Goal: Communication & Community: Answer question/provide support

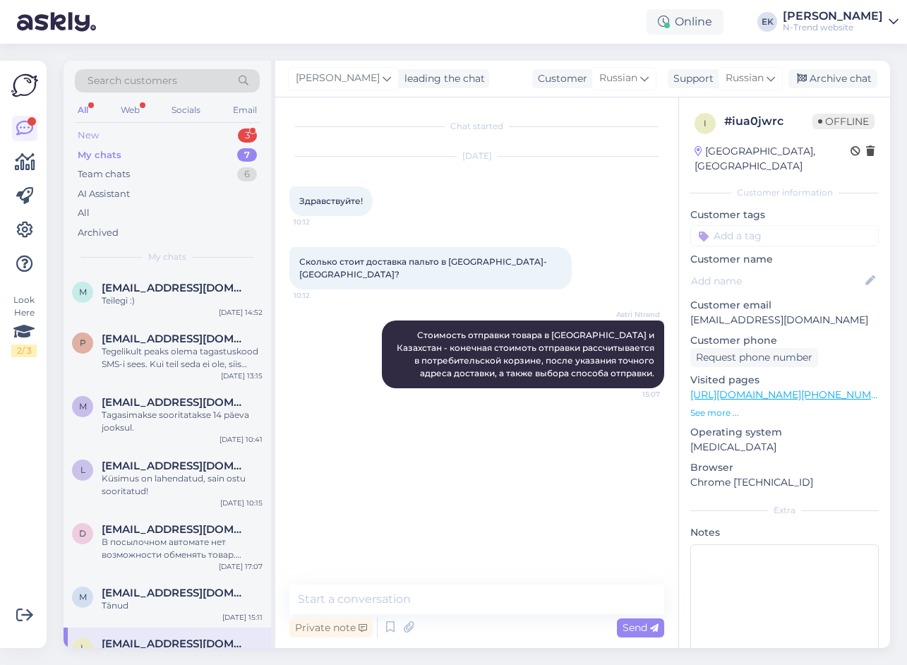
click at [107, 130] on div "New 3" at bounding box center [167, 136] width 185 height 20
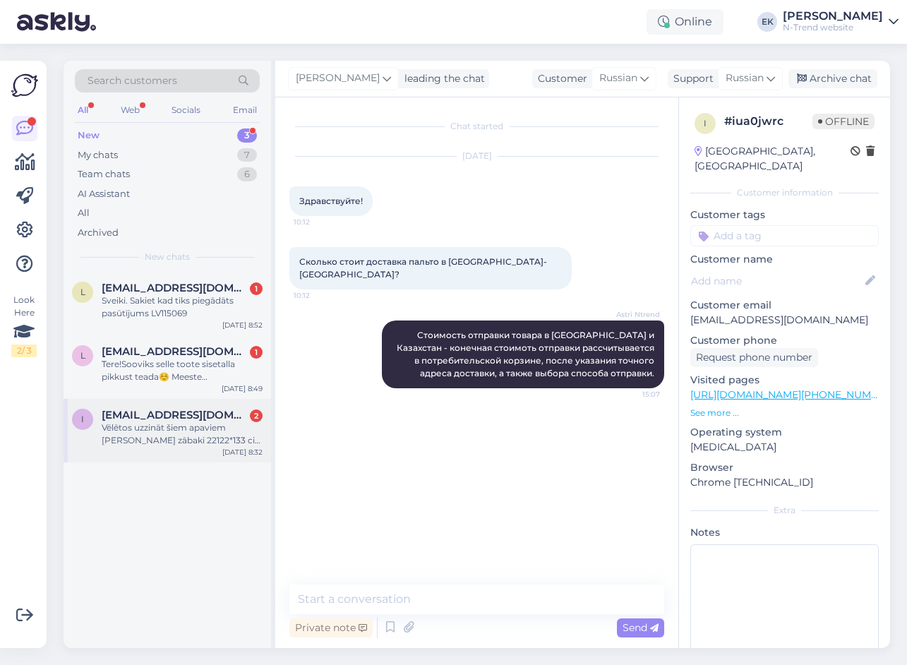
click at [144, 431] on div "Vēlētos uzzināt šiem apaviem [PERSON_NAME] zābaki 22122*133 cik cm gara ir iekš…" at bounding box center [182, 433] width 161 height 25
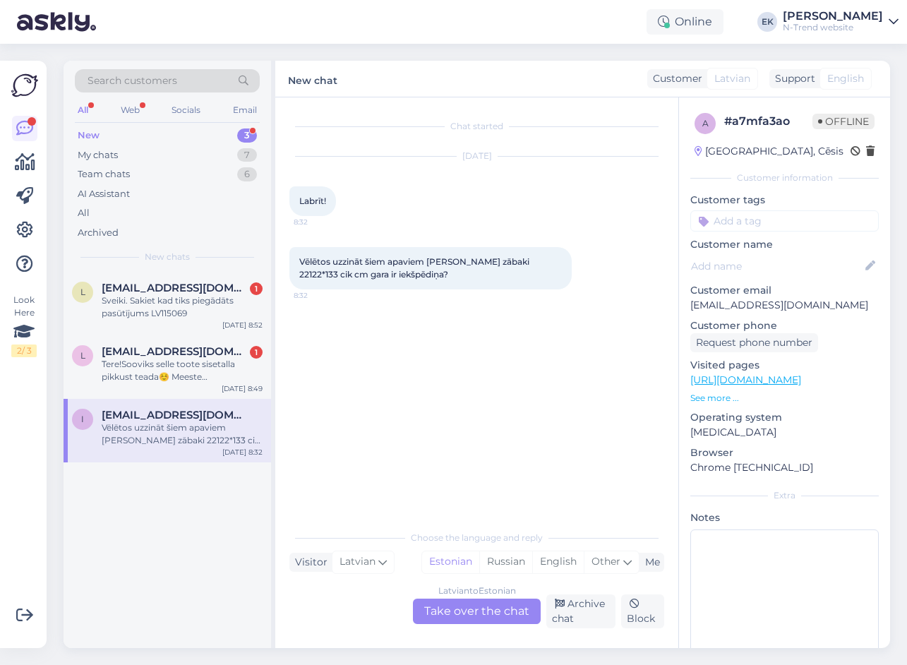
click at [449, 610] on div "[DEMOGRAPHIC_DATA] to Estonian Take over the chat" at bounding box center [477, 611] width 128 height 25
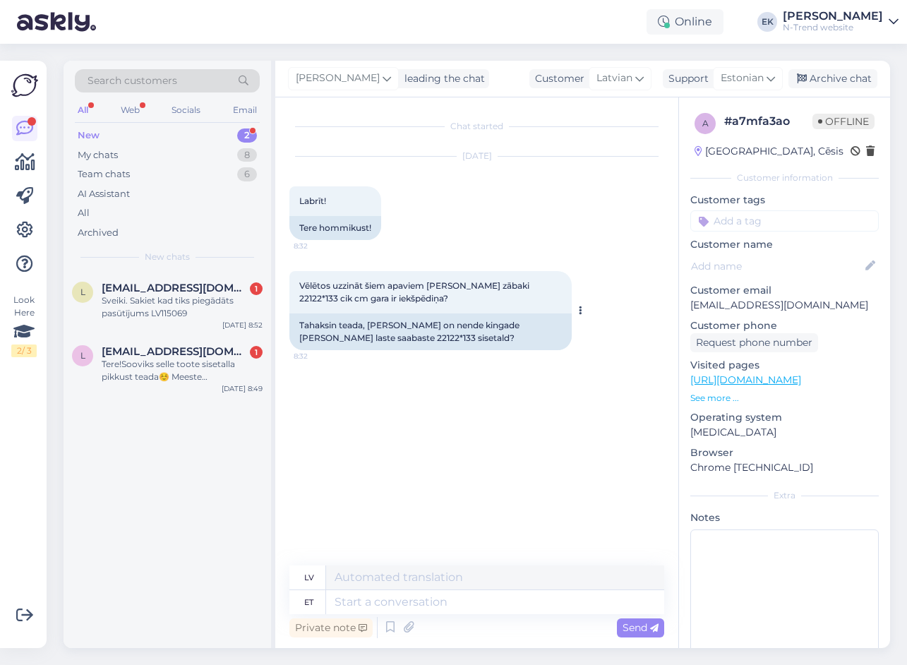
click at [368, 337] on div "Tahaksin teada, [PERSON_NAME] on nende kingade [PERSON_NAME] laste saabaste 221…" at bounding box center [430, 331] width 282 height 37
copy div "22122"
click at [350, 601] on textarea at bounding box center [495, 602] width 338 height 24
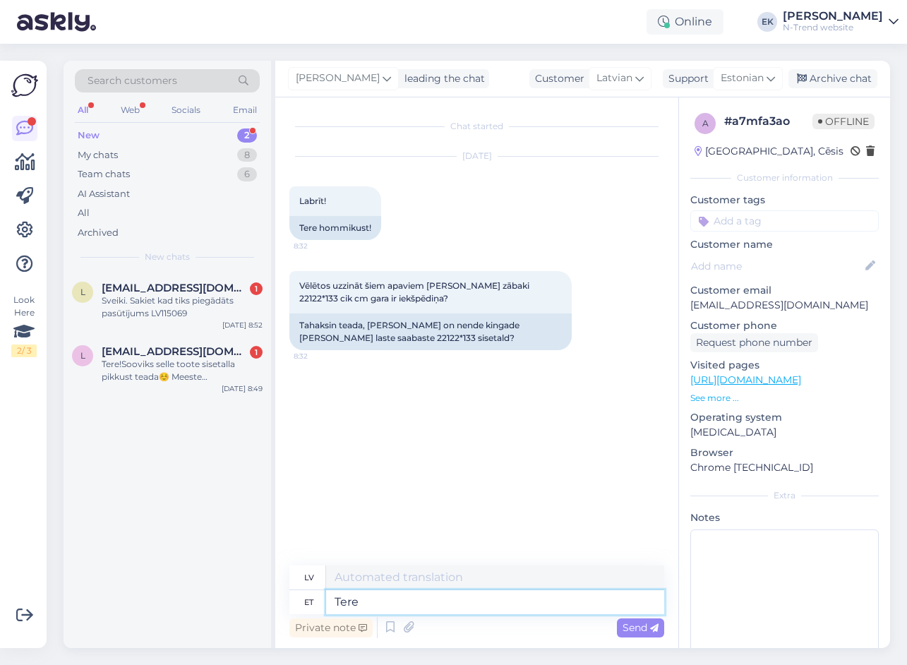
type textarea "Tere"
type textarea "Sveiki"
type textarea "Tere hommikust!"
type textarea "Labrīt!"
click at [371, 599] on textarea at bounding box center [495, 602] width 338 height 24
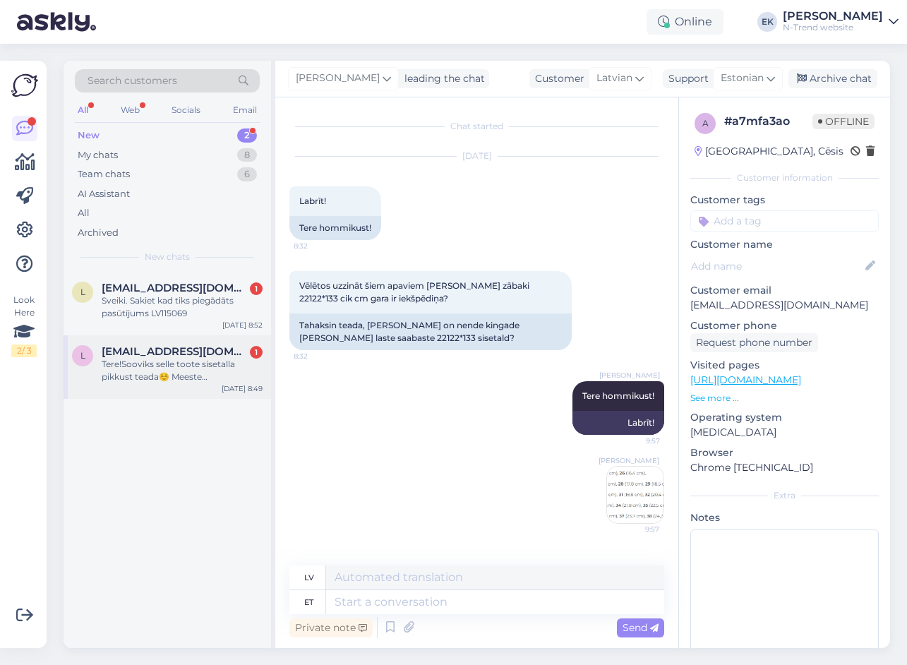
click at [140, 361] on div "Tere!Sooviks selle toote sisetalla pikkust teada☺️ Meeste vabaajajalatsid 10391…" at bounding box center [182, 370] width 161 height 25
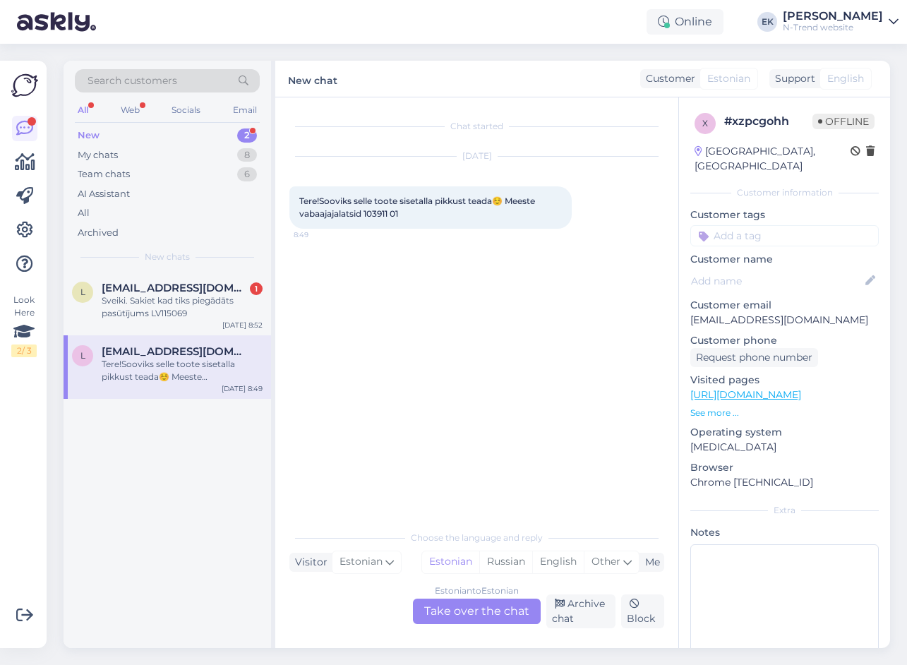
click at [376, 212] on span "Tere!Sooviks selle toote sisetalla pikkust teada☺️ Meeste vabaajajalatsid 10391…" at bounding box center [418, 207] width 238 height 23
copy span "103911"
click at [474, 606] on div "Estonian to Estonian Take over the chat" at bounding box center [477, 611] width 128 height 25
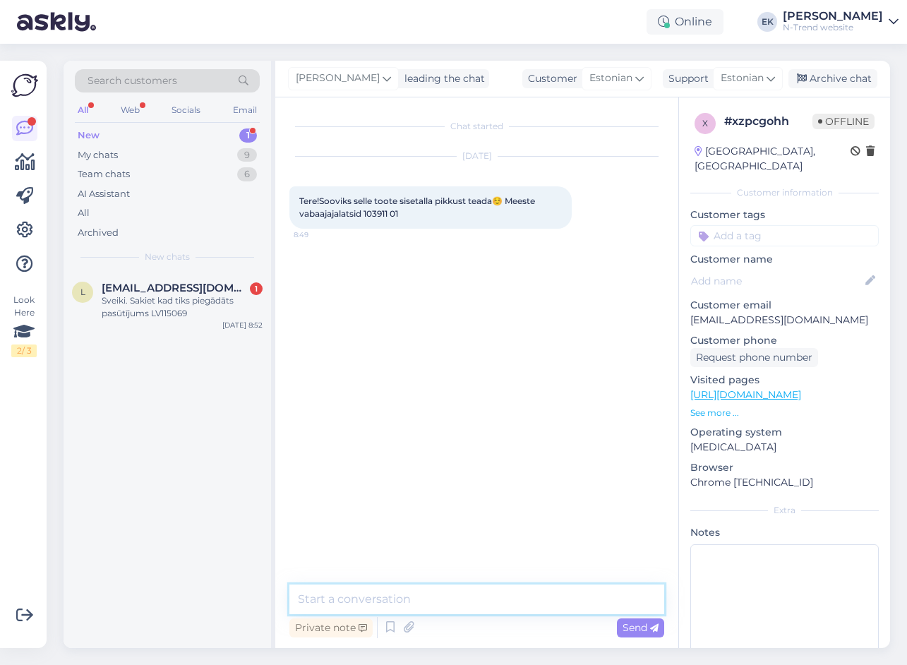
click at [405, 600] on textarea at bounding box center [476, 599] width 375 height 30
type textarea "Tere. Mis suurusele?"
click at [349, 599] on textarea at bounding box center [476, 599] width 375 height 30
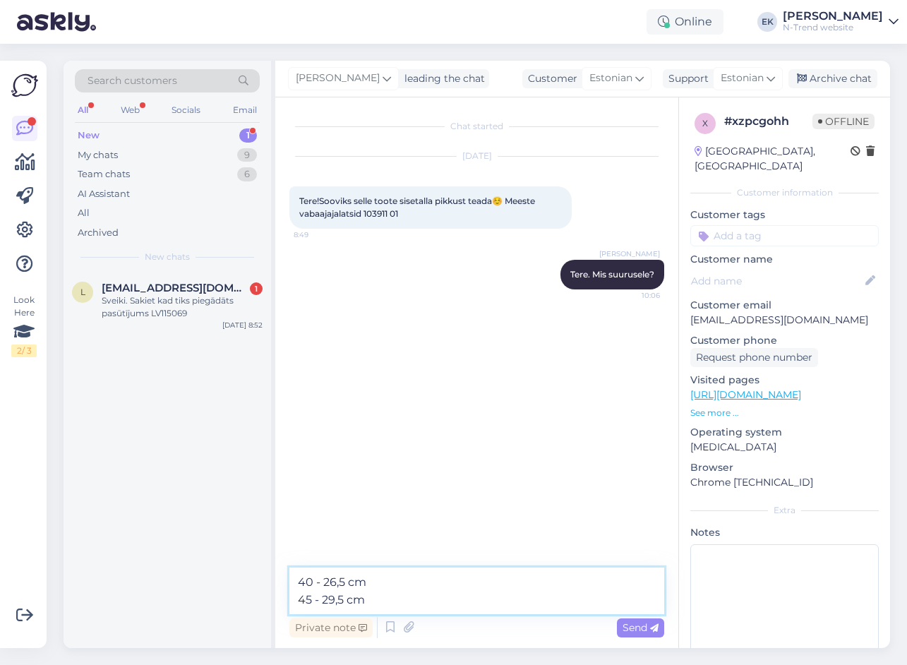
click at [391, 577] on textarea "40 - 26,5 cm 45 - 29,5 cm" at bounding box center [476, 590] width 375 height 47
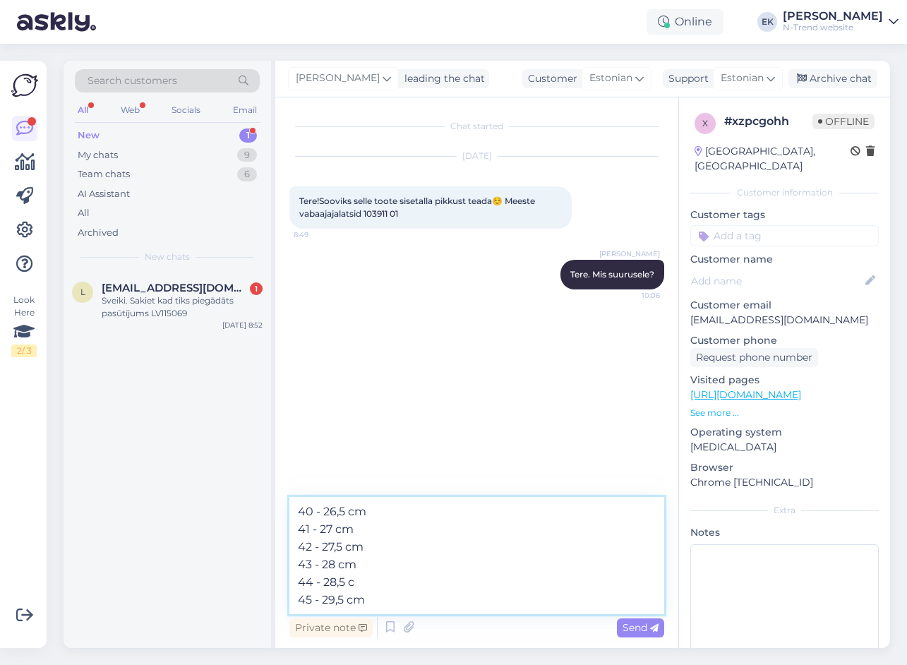
type textarea "40 - 26,5 cm 41 - 27 cm 42 - 27,5 cm 43 - 28 cm 44 - 28,5 cm 45 - 29,5 cm"
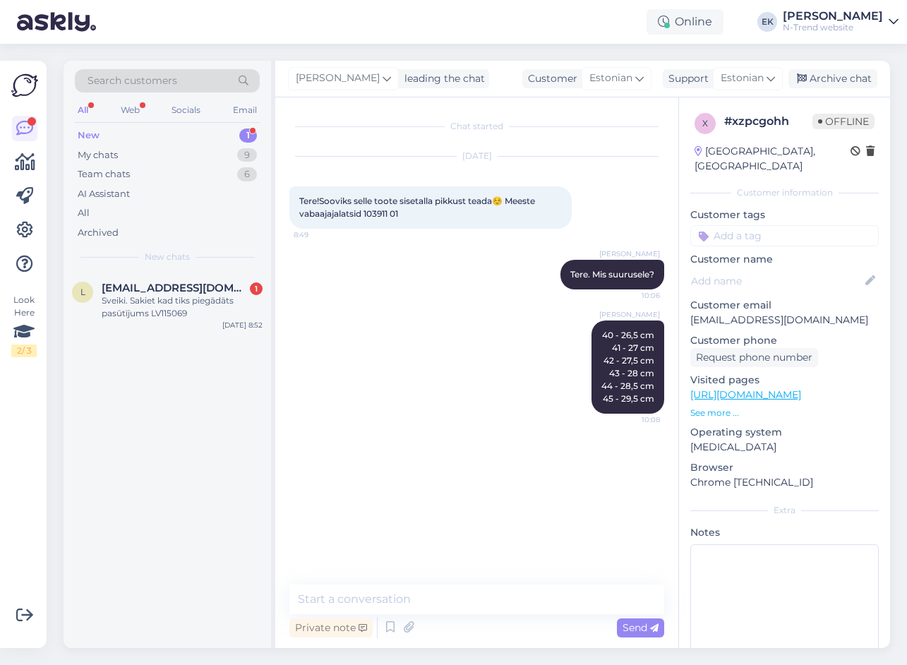
drag, startPoint x: 145, startPoint y: 304, endPoint x: 238, endPoint y: 352, distance: 104.2
click at [145, 306] on div "Sveiki. Sakiet kad tiks piegādāts pasūtījums LV115069" at bounding box center [182, 306] width 161 height 25
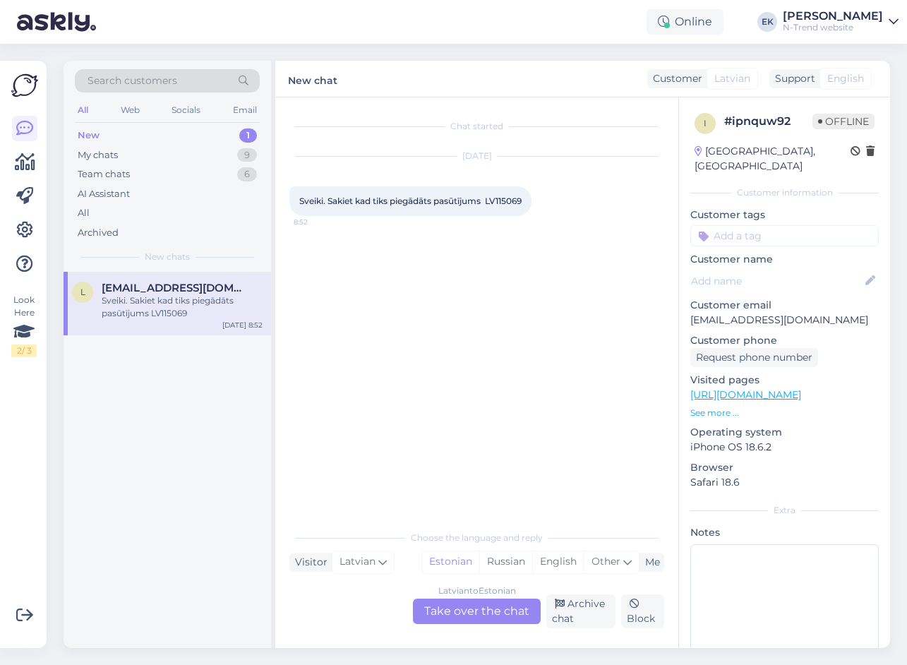
click at [481, 612] on div "[DEMOGRAPHIC_DATA] to Estonian Take over the chat" at bounding box center [477, 611] width 128 height 25
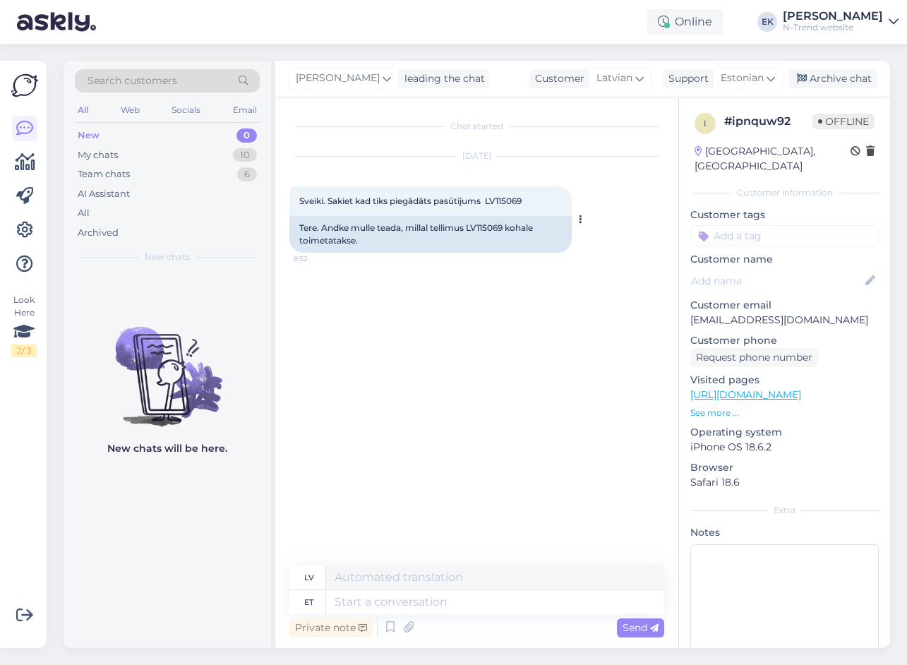
click at [501, 198] on span "Sveiki. Sakiet kad tiks piegādāts pasūtījums LV115069" at bounding box center [410, 201] width 222 height 11
copy div "LV115069 8:52"
click at [354, 601] on textarea at bounding box center [495, 602] width 338 height 24
drag, startPoint x: 299, startPoint y: 200, endPoint x: 538, endPoint y: 199, distance: 239.3
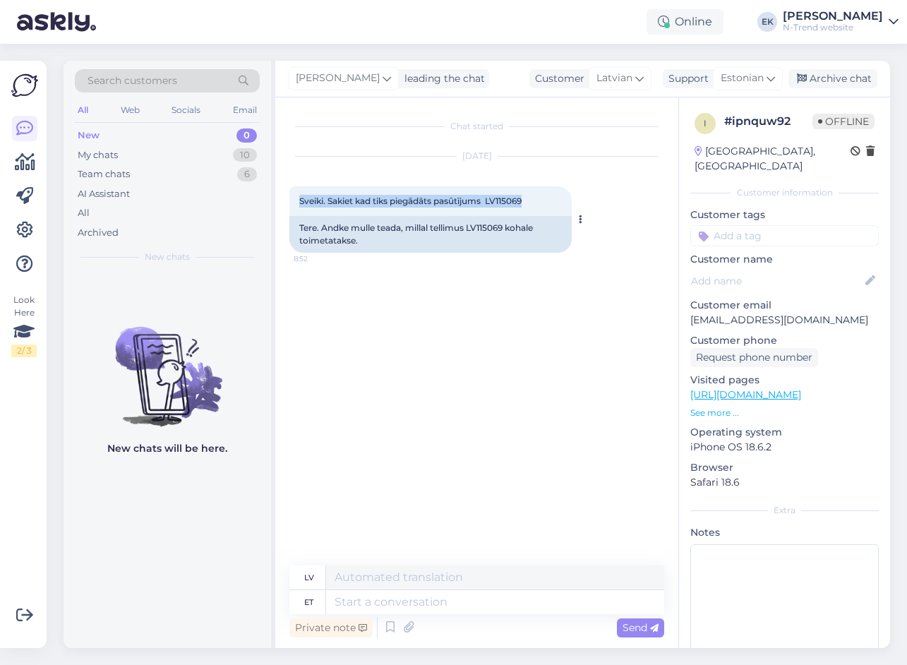
click at [538, 199] on div "Sveiki. Sakiet kad tiks piegādāts pasūtījums LV115069 8:52" at bounding box center [430, 201] width 282 height 30
copy span "Sveiki. Sakiet kad tiks piegādāts pasūtījums LV115069"
click at [386, 600] on textarea at bounding box center [495, 602] width 338 height 24
type textarea "Tere."
type textarea "Sveiki."
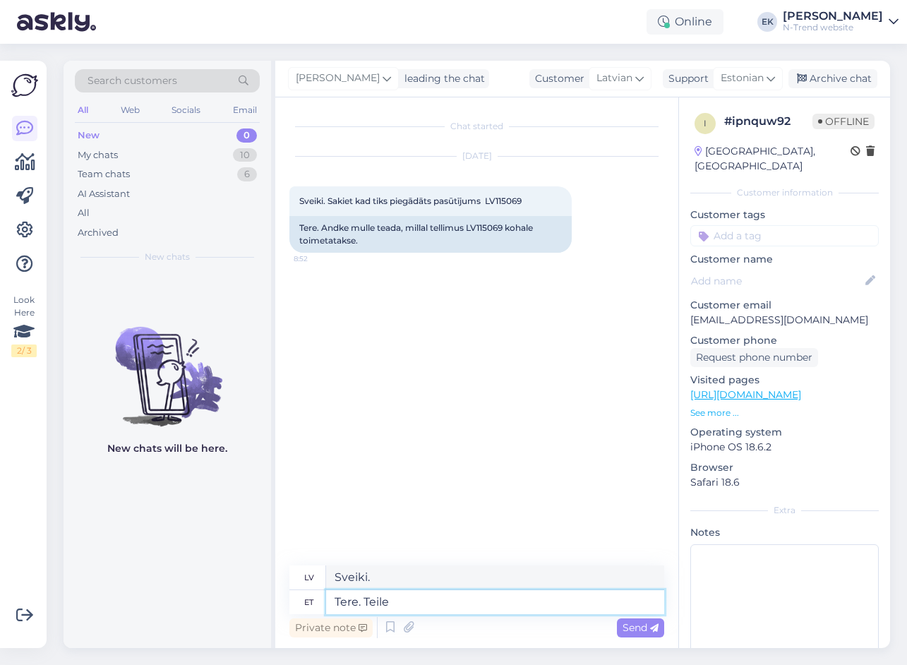
type textarea "Tere. Teile t"
type textarea "Sveiki. Tev"
type textarea "Tere. Teile tuleb"
type textarea "Sveiki. Jūs saņemsiet"
type textarea "Tere. Teile tuleb SMS"
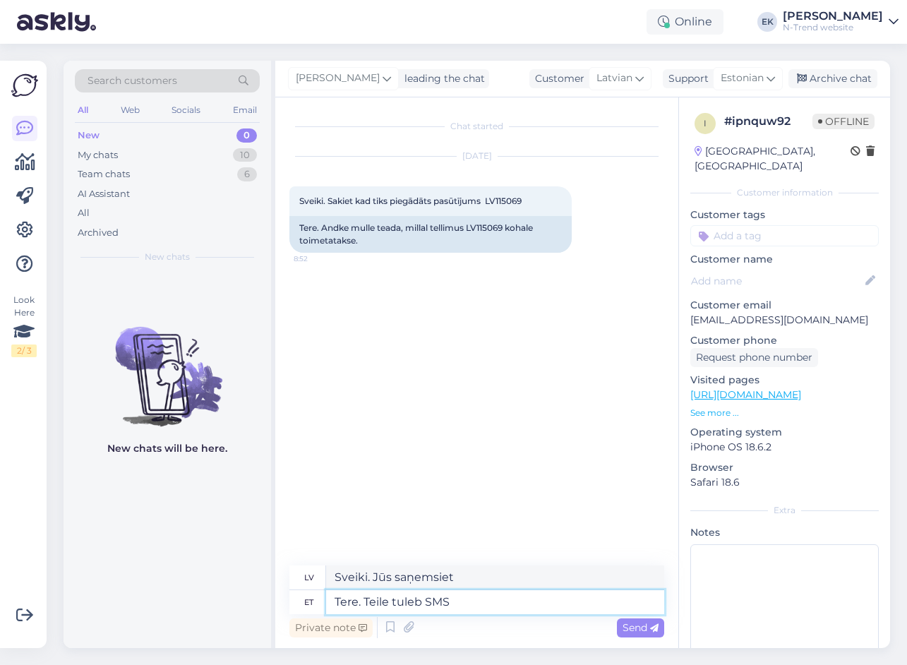
type textarea "Sveiki. Jūs saņemsiet īsziņu."
type textarea "Tere. Teile tuleb SMS teavitus, ku"
type textarea "Sveiki! Jūs saņemsiet SMS paziņojumu."
type textarea "Tere. Teile tuleb SMS teavitus, kui"
type textarea "Sveiki! Jūs saņemsiet īsziņas paziņojumu, kad"
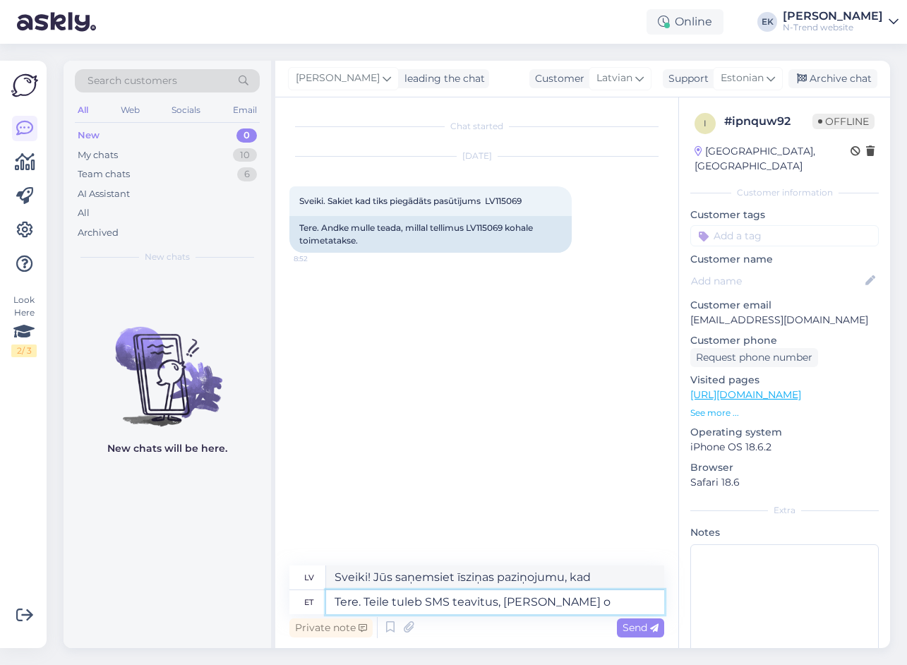
type textarea "Tere. Teile tuleb SMS teavitus, [PERSON_NAME] on"
type textarea "Sveiki! Kad paka būs piegādāta, jūs saņemsiet SMS paziņojumu."
type textarea "Tere. Teile tuleb SMS teavitus, [PERSON_NAME] on"
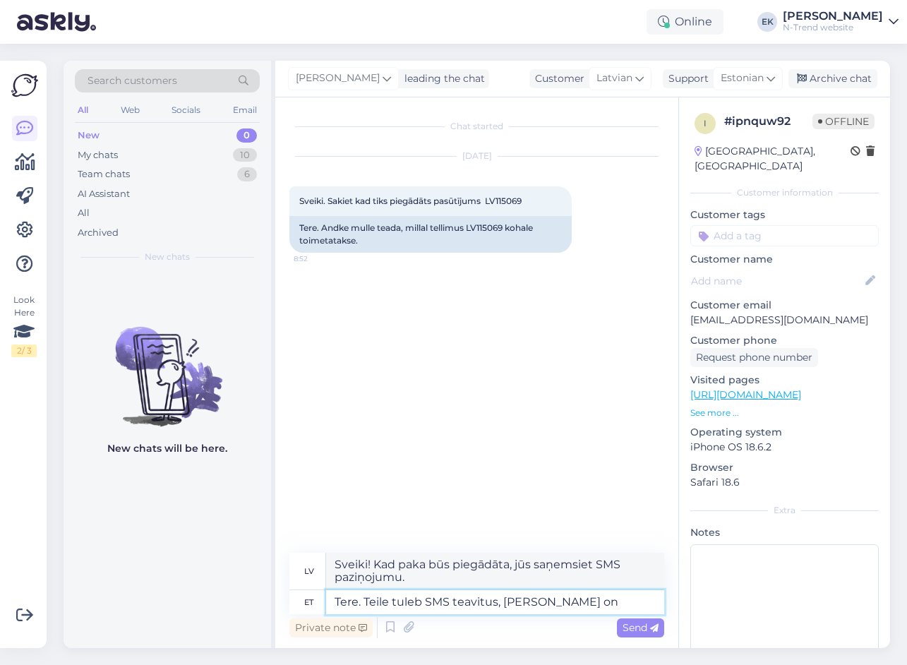
type textarea "Sveiki! Kad paka būs piegādāta, jūs saņemsiet īsziņu."
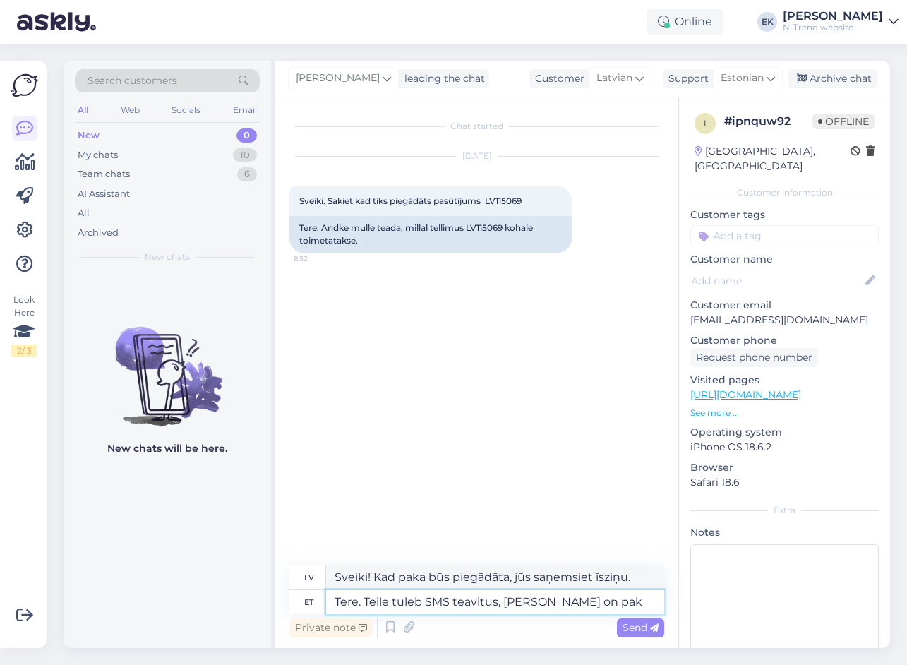
type textarea "Tere. Teile tuleb SMS teavitus, [PERSON_NAME] on paki"
type textarea "Sveiki! Kad paka būs piegādāta, jūs saņemsiet SMS paziņojumu."
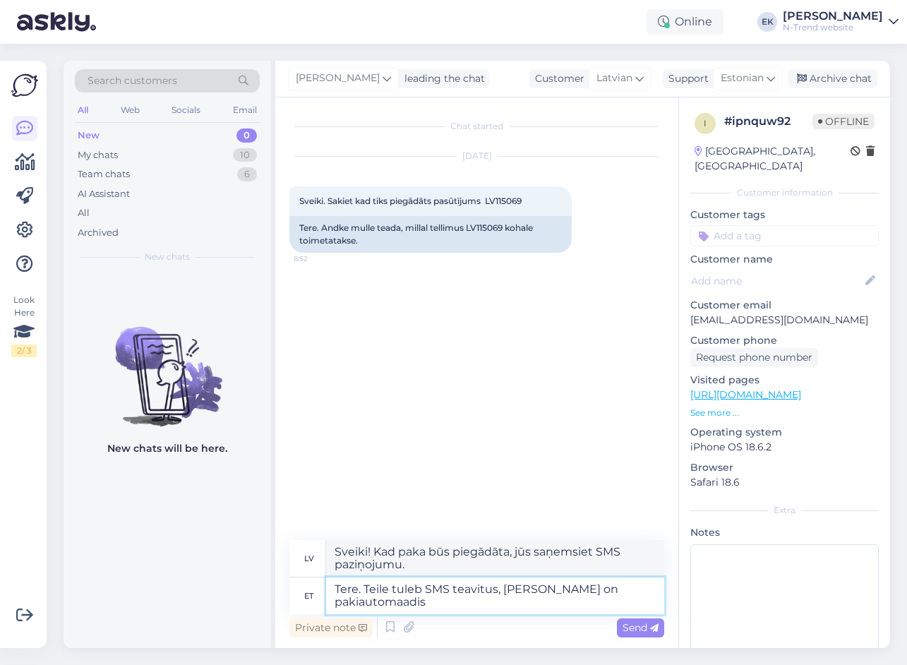
type textarea "Tere. Teile tuleb SMS teavitus, [PERSON_NAME] on pakiautomaadis."
type textarea "Sveiki! Kad jūsu sūtījums būs piegādāts pakomātā, jūs saņemsiet SMS paziņojumu."
type textarea "Tere. Teile tuleb SMS teavitus, [PERSON_NAME] on pakiautomaadis."
click at [635, 624] on span "Send" at bounding box center [641, 627] width 36 height 13
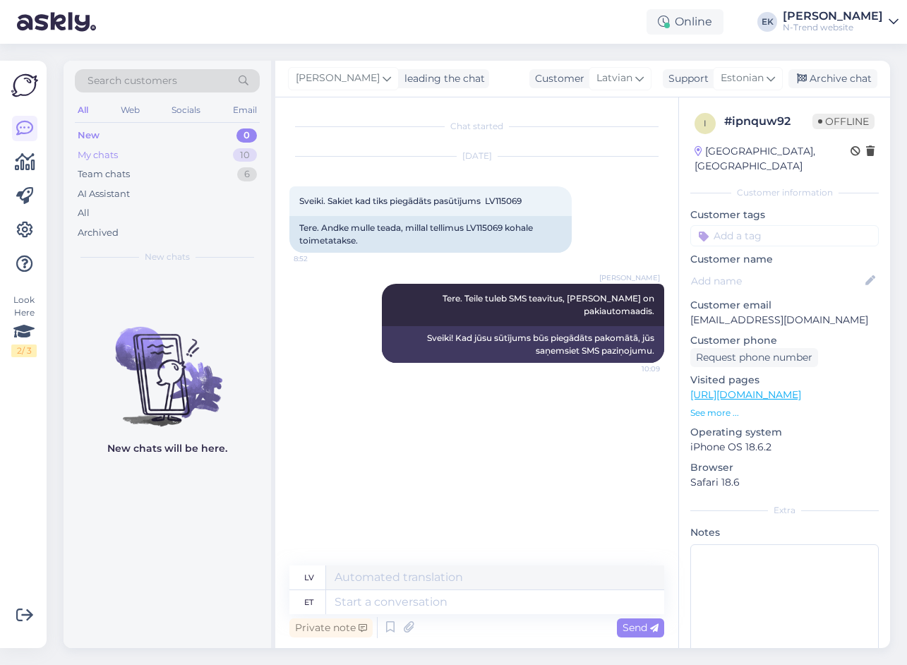
click at [92, 153] on div "My chats" at bounding box center [98, 155] width 40 height 14
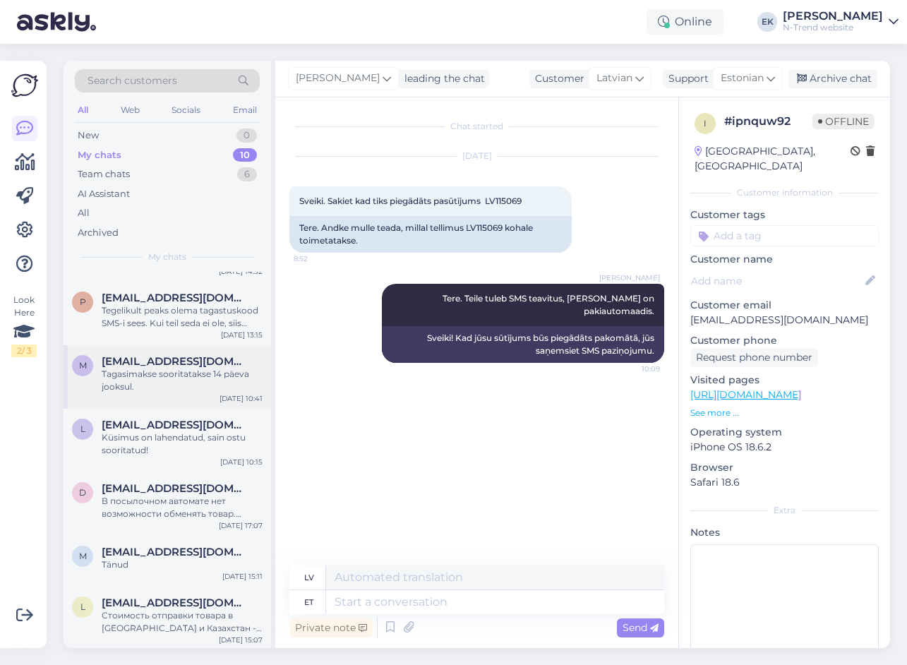
scroll to position [221, 0]
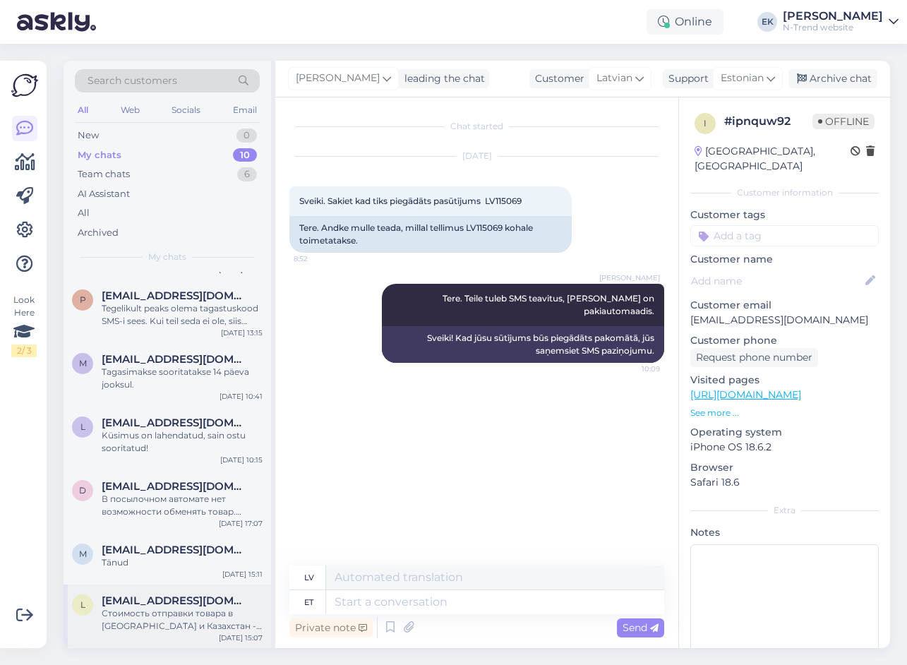
click at [169, 620] on div "Стоимость отправки товара в [GEOGRAPHIC_DATA] и Казахстан - конечная стоимоть о…" at bounding box center [182, 619] width 161 height 25
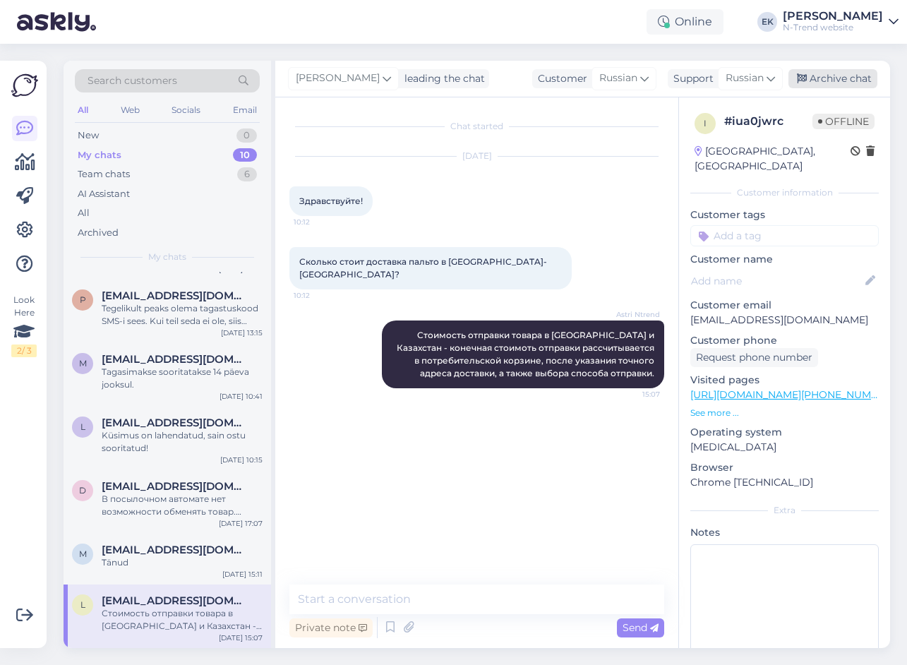
click at [833, 76] on div "Archive chat" at bounding box center [832, 78] width 89 height 19
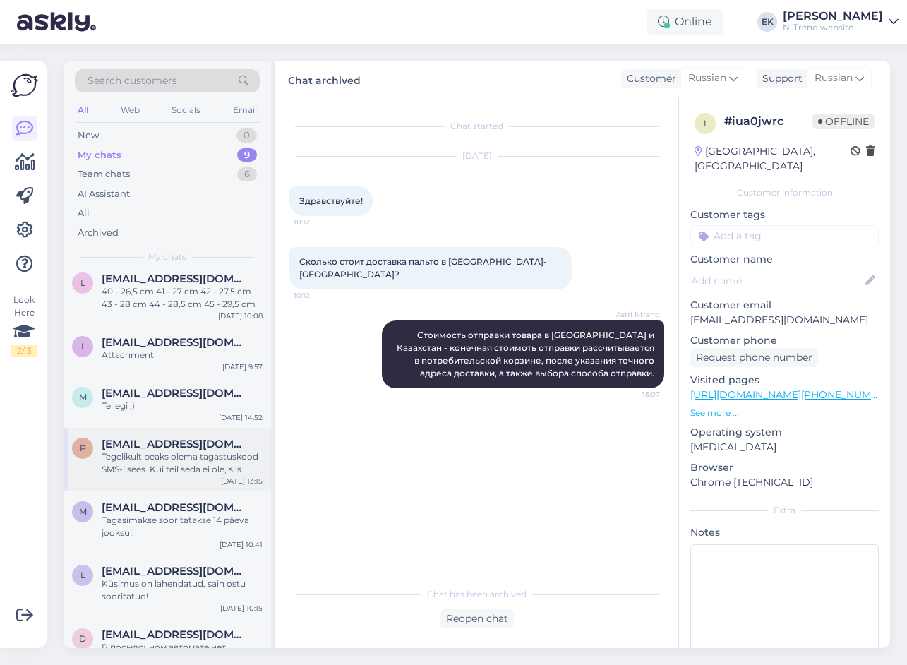
scroll to position [157, 0]
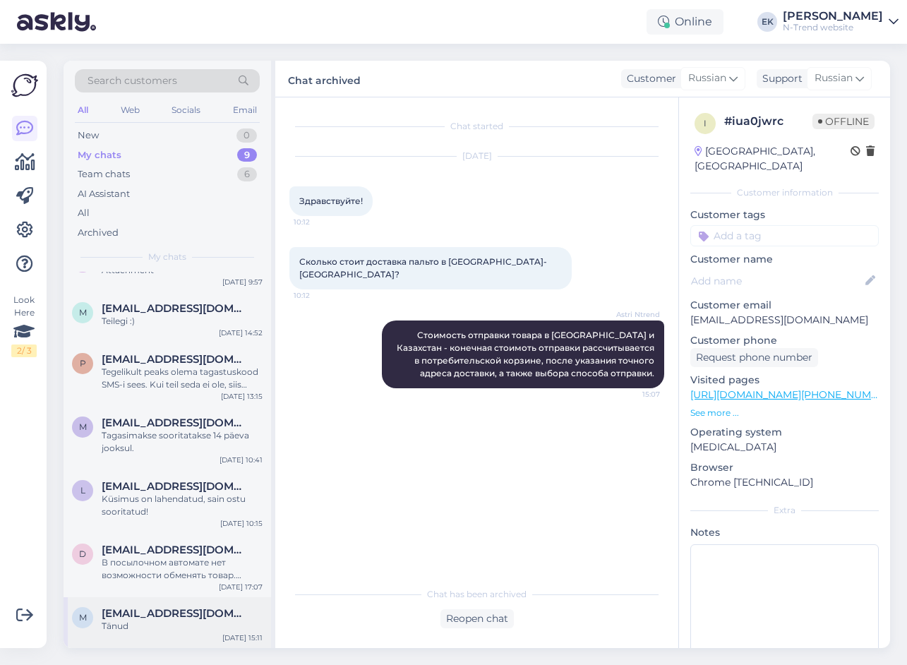
click at [174, 612] on span "[EMAIL_ADDRESS][DOMAIN_NAME]" at bounding box center [175, 613] width 147 height 13
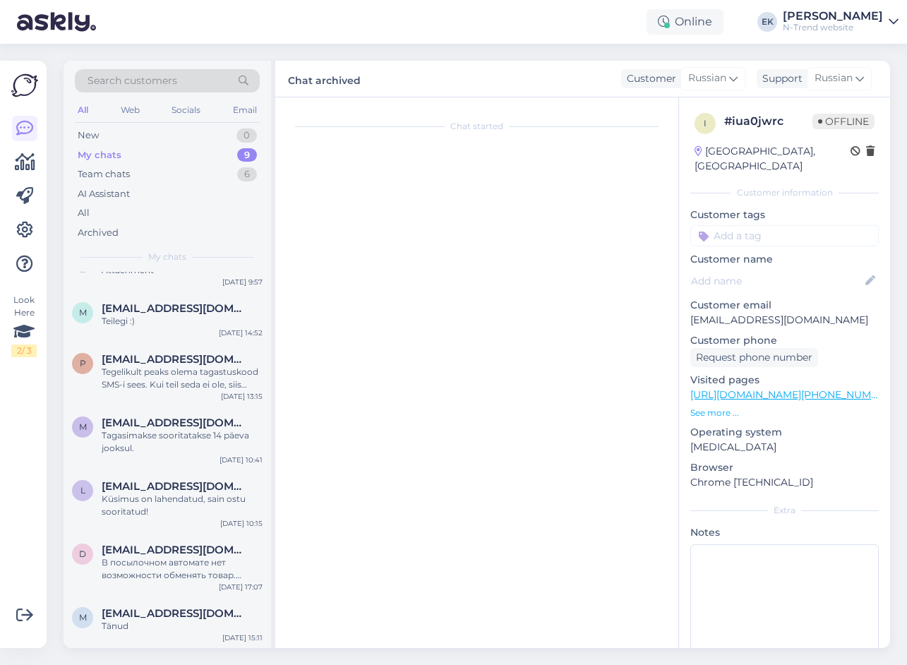
scroll to position [442, 0]
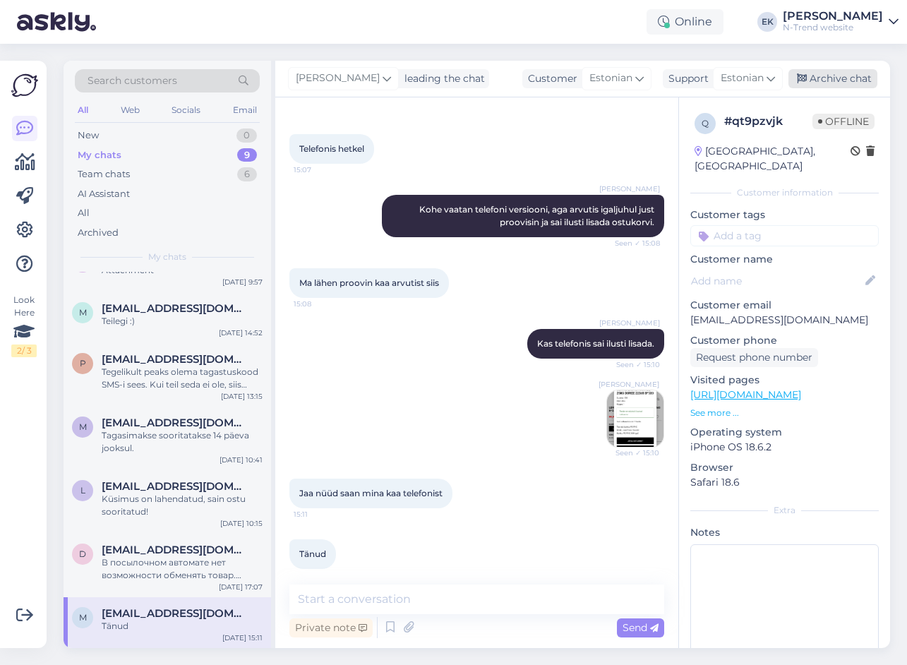
click at [829, 77] on div "Archive chat" at bounding box center [832, 78] width 89 height 19
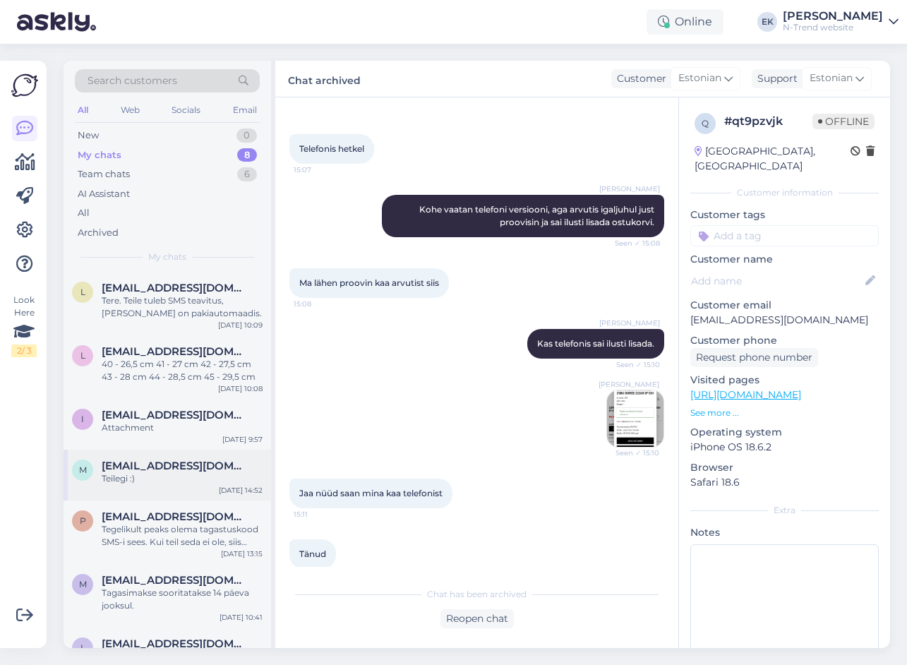
scroll to position [107, 0]
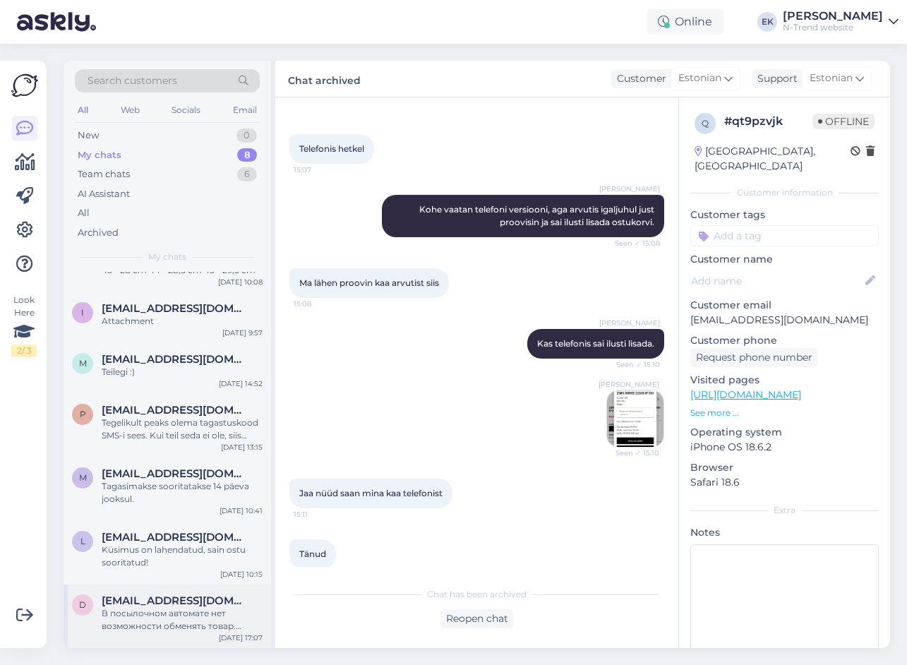
click at [183, 613] on div "В посылочном автомате нет возможности обменять товар. Единственный способ - вер…" at bounding box center [182, 619] width 161 height 25
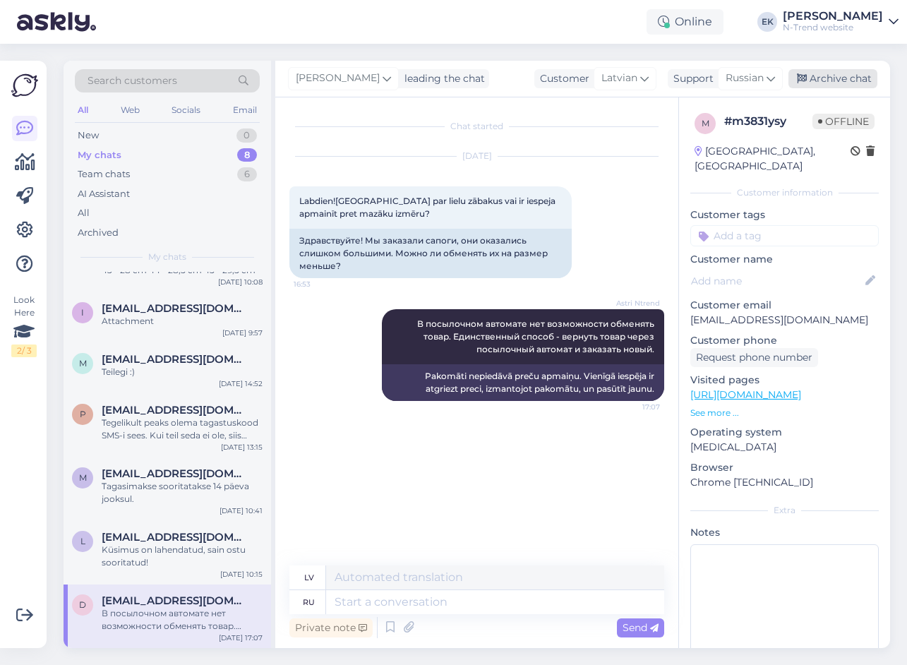
click at [839, 73] on div "Archive chat" at bounding box center [832, 78] width 89 height 19
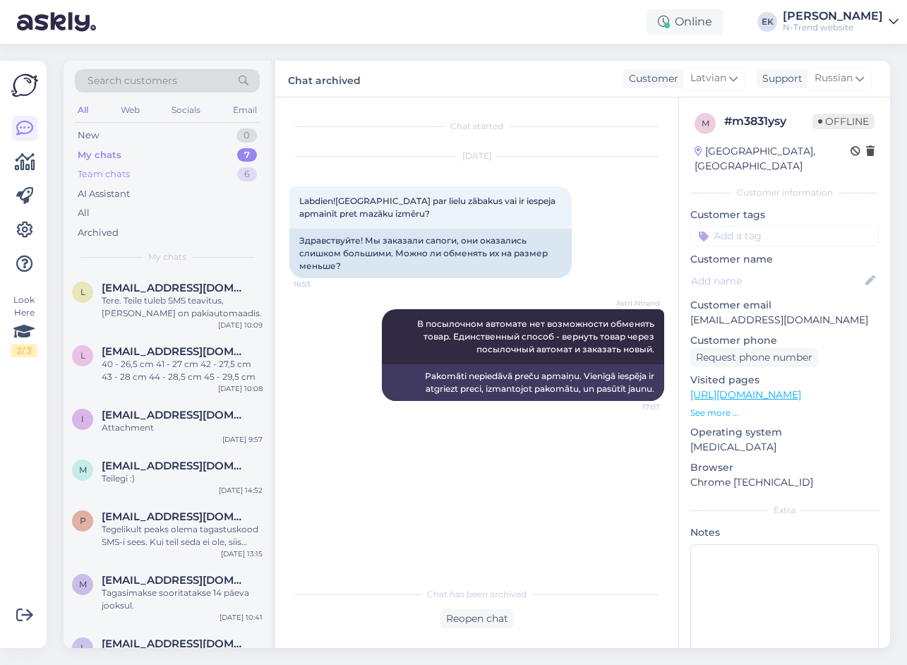
click at [97, 175] on div "Team chats" at bounding box center [104, 174] width 52 height 14
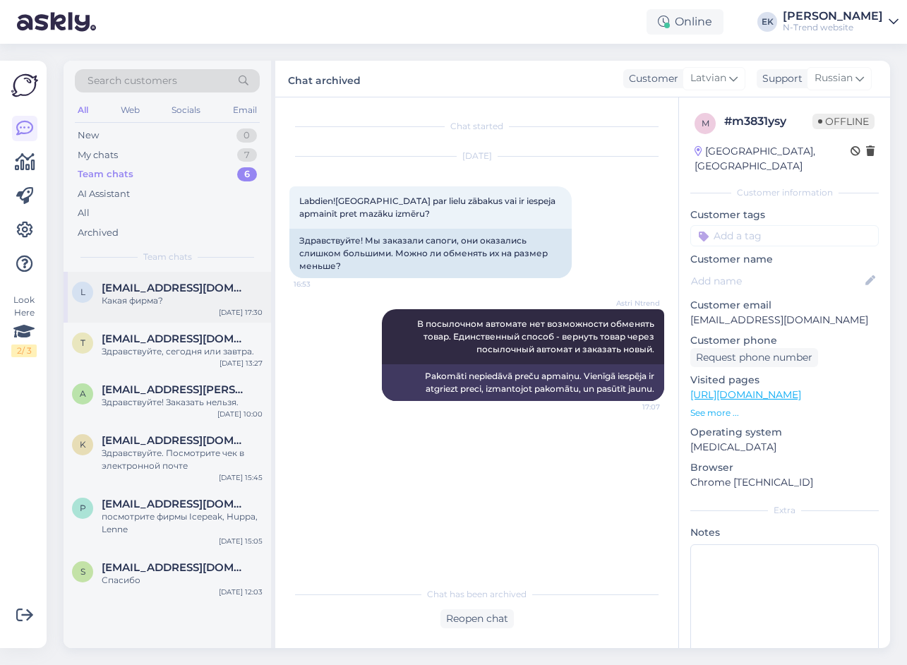
click at [153, 292] on span "[EMAIL_ADDRESS][DOMAIN_NAME]" at bounding box center [175, 288] width 147 height 13
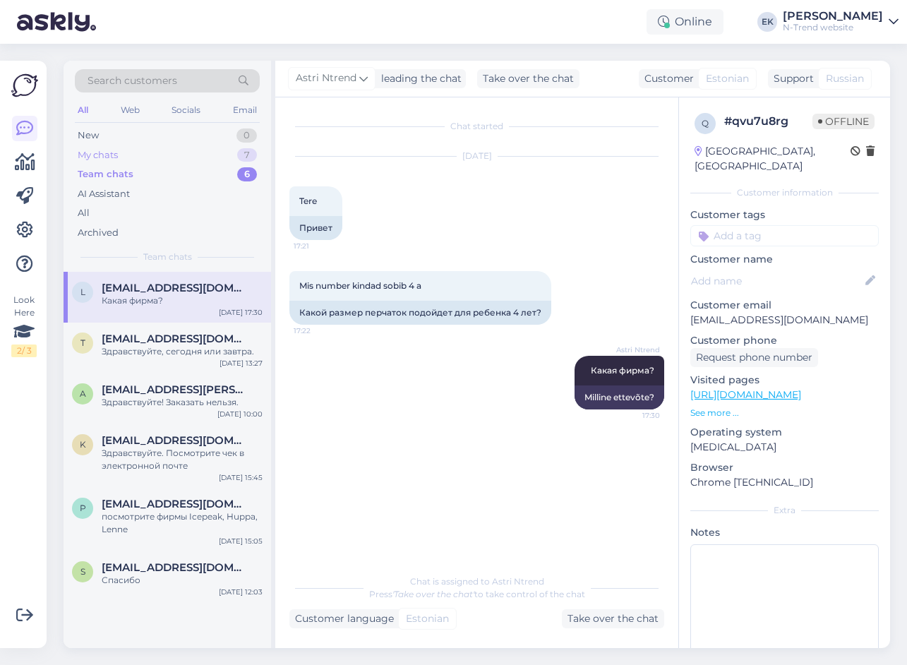
click at [101, 157] on div "My chats" at bounding box center [98, 155] width 40 height 14
